Goal: Register for event/course

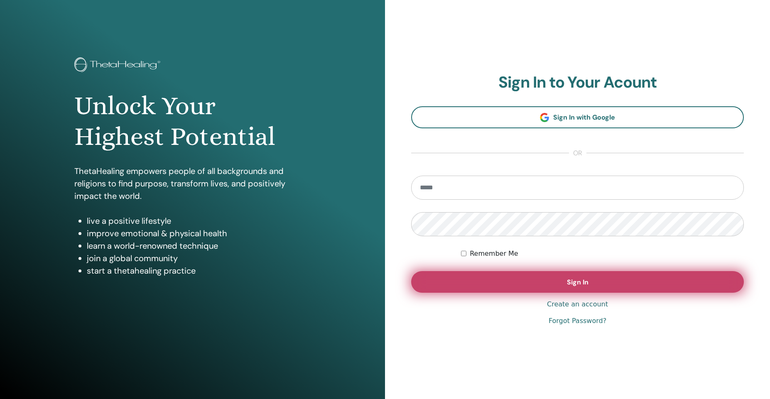
type input "**********"
click at [623, 280] on button "Sign In" at bounding box center [577, 282] width 333 height 22
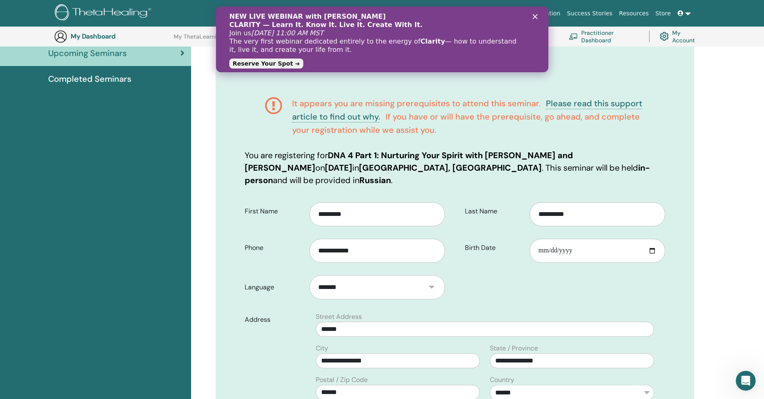
scroll to position [72, 0]
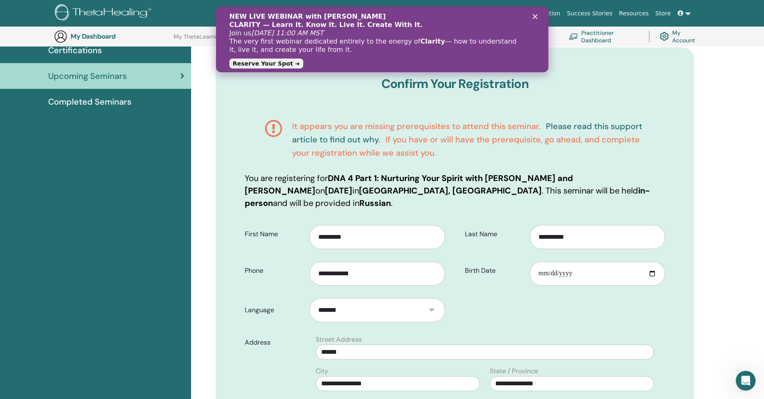
click at [580, 130] on link "Please read this support article to find out why." at bounding box center [467, 133] width 350 height 24
click at [515, 162] on div "It appears you are missing prerequisites to attend this seminar. Please read th…" at bounding box center [455, 139] width 420 height 65
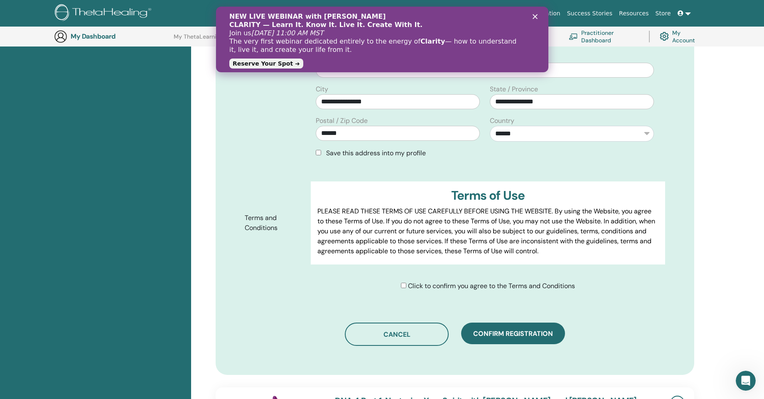
scroll to position [354, 0]
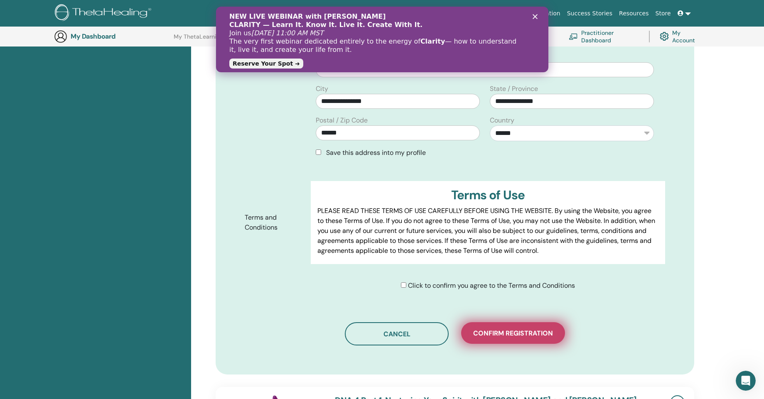
click at [500, 329] on span "Confirm registration" at bounding box center [513, 333] width 80 height 9
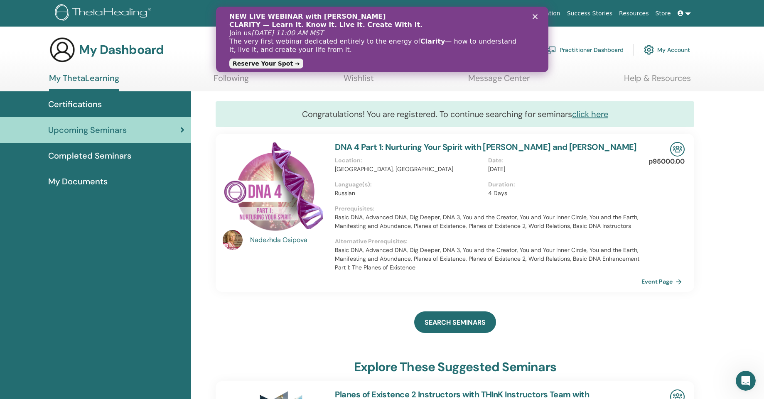
click at [82, 152] on span "Completed Seminars" at bounding box center [89, 155] width 83 height 12
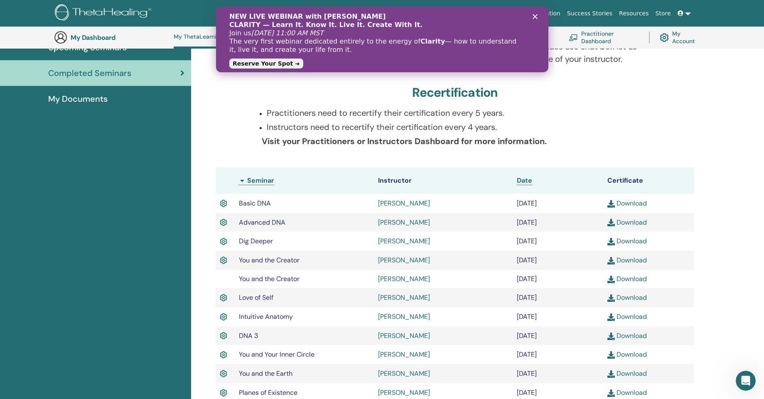
scroll to position [105, 0]
click at [532, 15] on icon "Закрыть" at bounding box center [534, 16] width 5 height 5
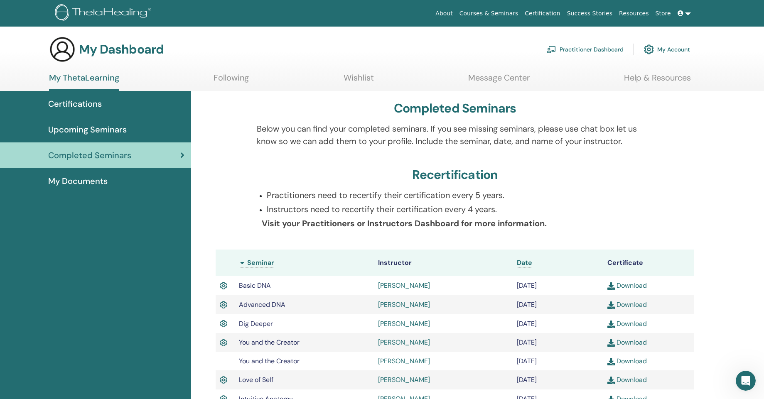
scroll to position [0, 0]
click at [590, 49] on link "Practitioner Dashboard" at bounding box center [584, 50] width 77 height 18
click at [83, 111] on link "Certifications" at bounding box center [95, 104] width 191 height 26
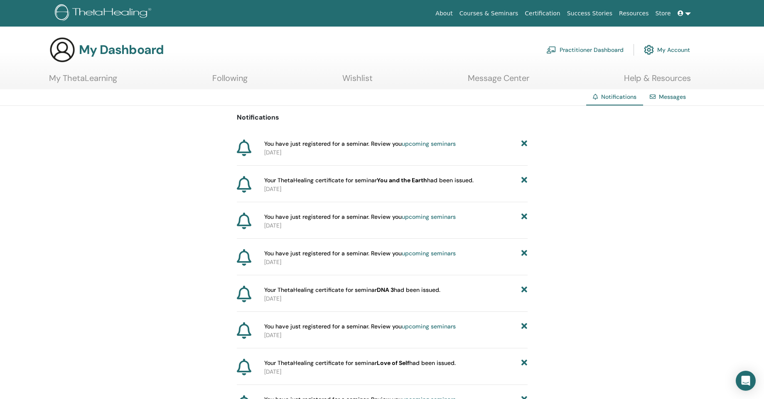
click at [436, 145] on link "upcoming seminars" at bounding box center [429, 143] width 54 height 7
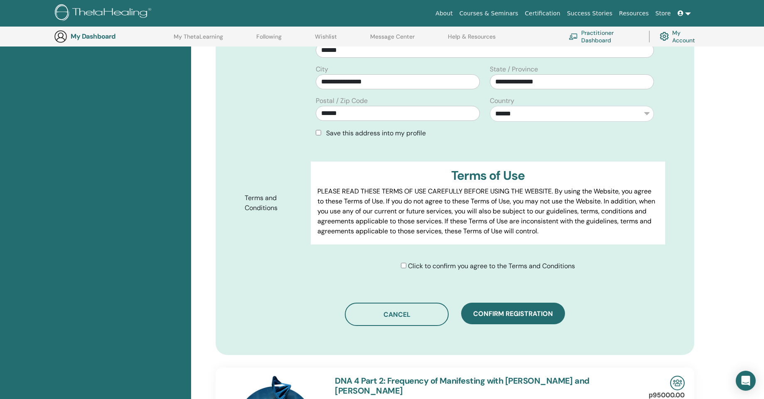
scroll to position [385, 0]
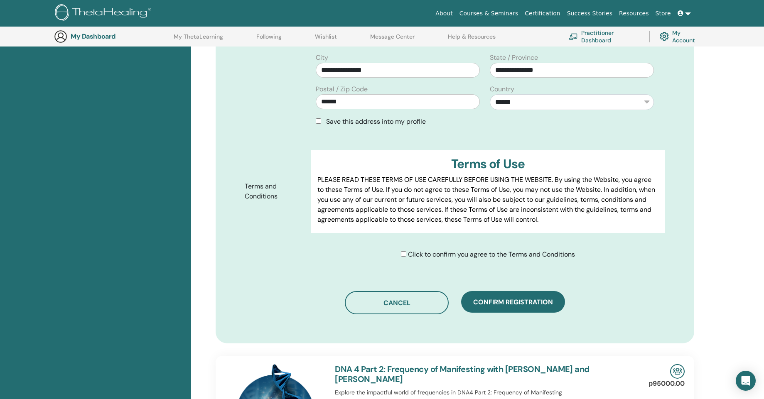
click at [440, 240] on form "**********" at bounding box center [454, 86] width 433 height 360
click at [417, 255] on span "Click to confirm you agree to the Terms and Conditions" at bounding box center [491, 254] width 167 height 9
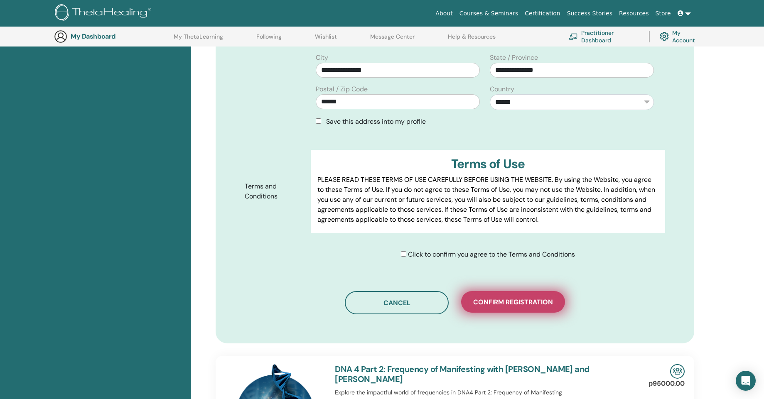
click at [498, 303] on span "Confirm registration" at bounding box center [513, 302] width 80 height 9
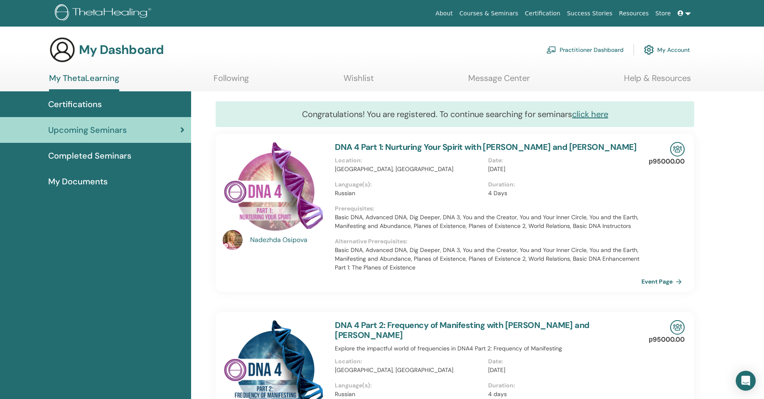
click at [373, 145] on link "DNA 4 Part 1: Nurturing Your Spirit with [PERSON_NAME] and [PERSON_NAME]" at bounding box center [486, 147] width 302 height 11
click at [393, 323] on link "DNA 4 Part 2: Frequency of Manifesting with [PERSON_NAME] and [PERSON_NAME]" at bounding box center [462, 330] width 254 height 21
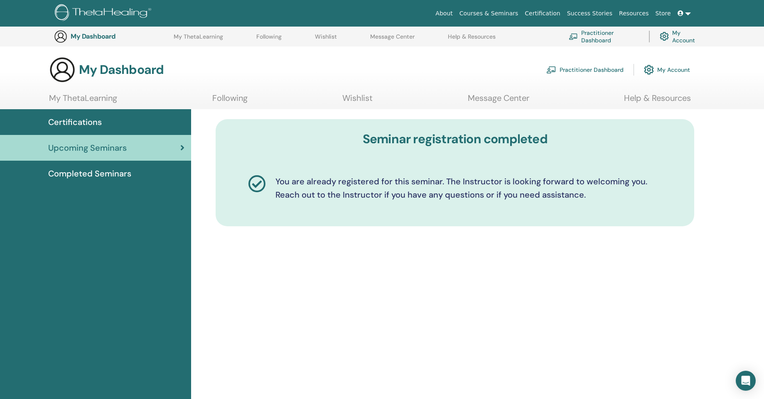
scroll to position [280, 0]
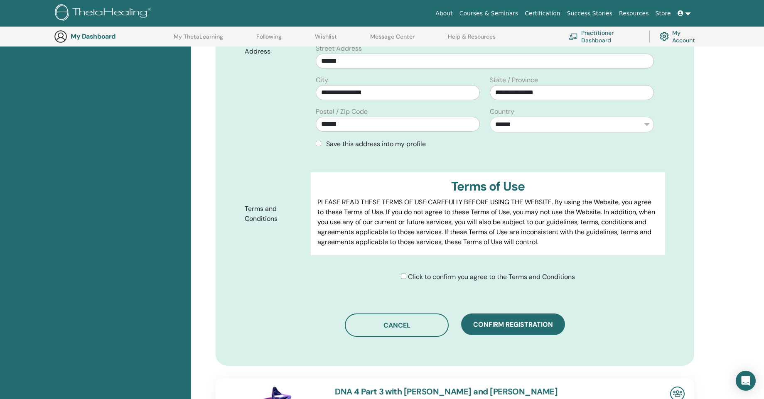
scroll to position [369, 0]
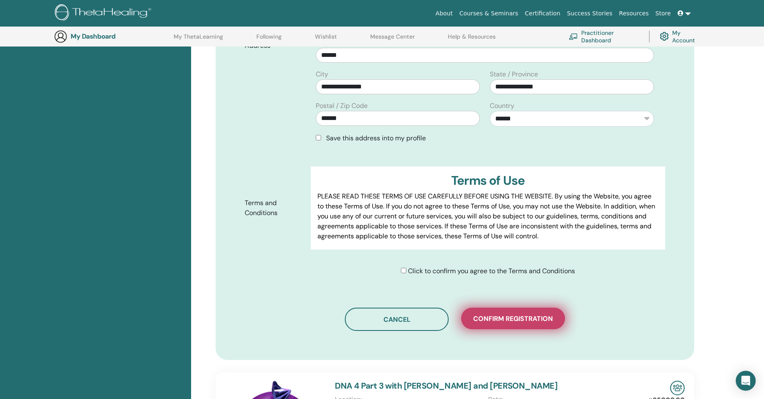
click at [497, 314] on span "Confirm registration" at bounding box center [513, 318] width 80 height 9
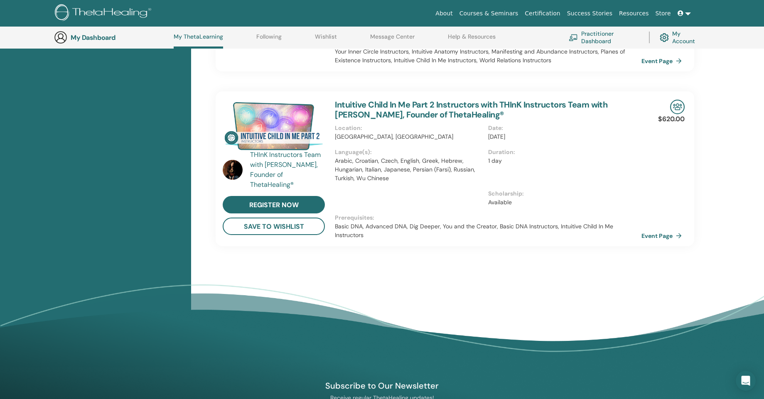
scroll to position [1135, 0]
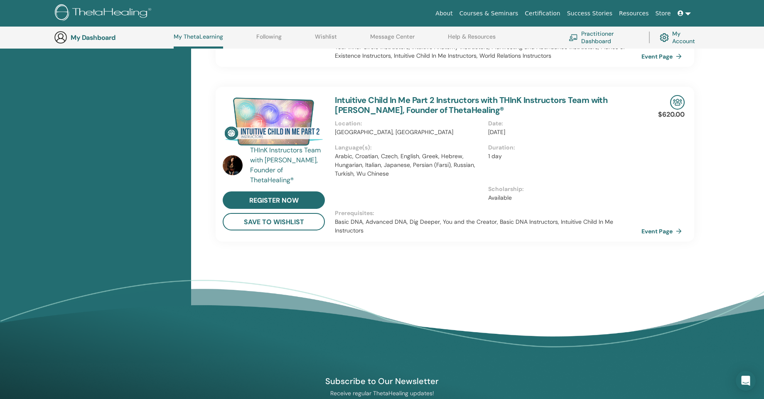
click at [230, 161] on img at bounding box center [233, 165] width 20 height 20
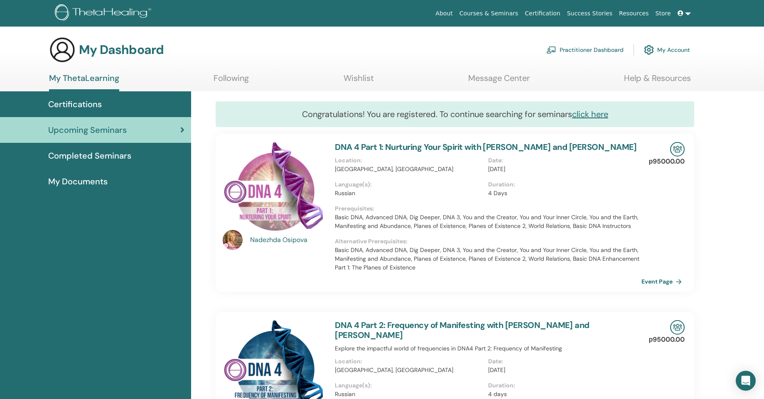
click at [272, 241] on div "[PERSON_NAME]" at bounding box center [288, 240] width 77 height 10
